Goal: Task Accomplishment & Management: Manage account settings

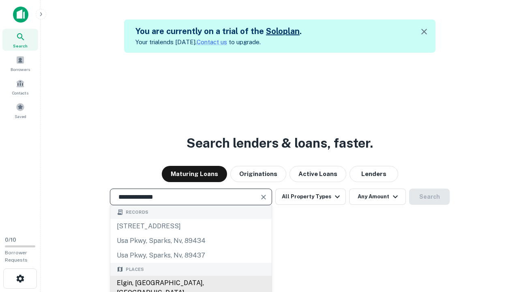
click at [190, 283] on div "Elgin, [GEOGRAPHIC_DATA], [GEOGRAPHIC_DATA]" at bounding box center [190, 288] width 161 height 24
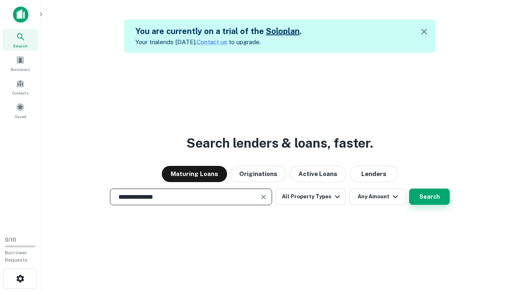
type input "**********"
click at [429, 197] on button "Search" at bounding box center [429, 196] width 41 height 16
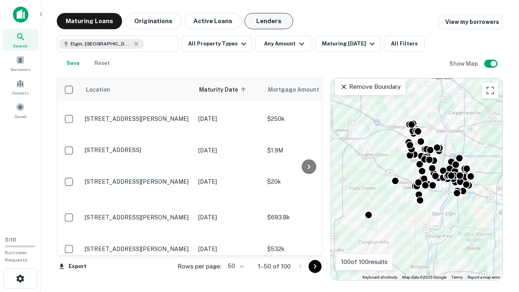
click at [269, 21] on button "Lenders" at bounding box center [268, 21] width 49 height 16
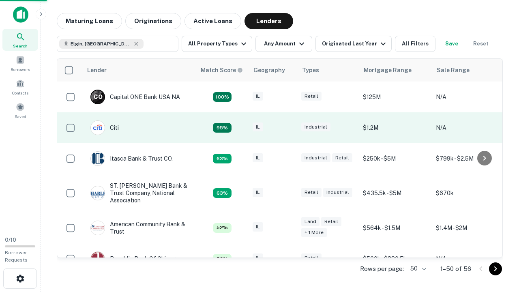
click at [288, 128] on div "IL" at bounding box center [272, 127] width 41 height 11
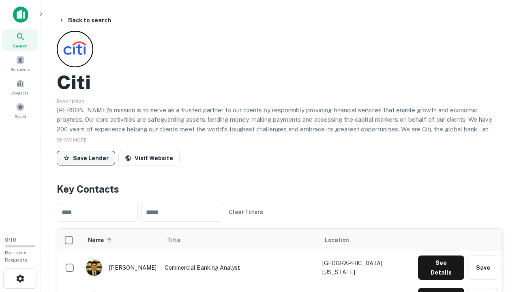
click at [86, 158] on button "Save Lender" at bounding box center [86, 158] width 58 height 15
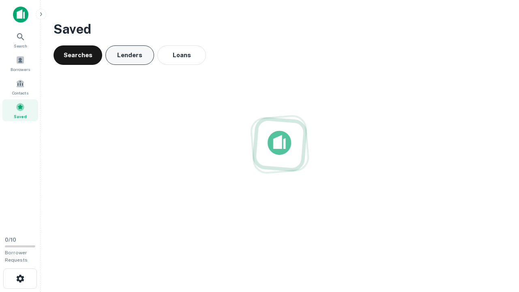
click at [130, 55] on button "Lenders" at bounding box center [129, 54] width 49 height 19
